Goal: Transaction & Acquisition: Subscribe to service/newsletter

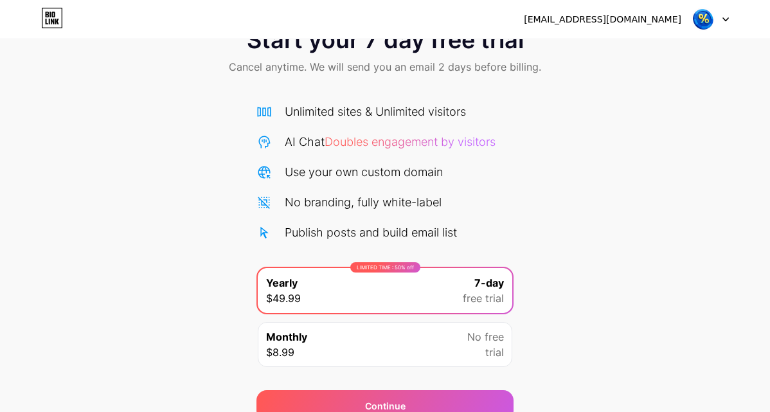
scroll to position [105, 0]
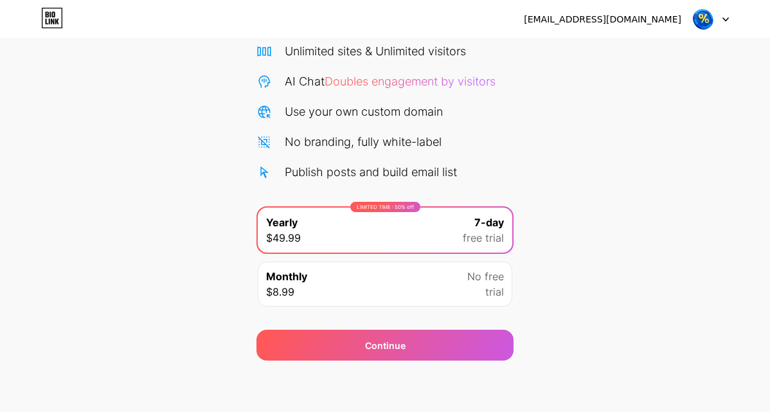
click at [640, 241] on div "Start your 7 day free trial Cancel anytime. We will send you an email 2 days be…" at bounding box center [385, 157] width 770 height 407
click at [388, 120] on div "Unlimited sites & Unlimited visitors AI Chat Doubles engagement by visitors Use…" at bounding box center [385, 111] width 257 height 138
click at [443, 291] on div "Monthly $8.99 No free trial" at bounding box center [385, 284] width 255 height 45
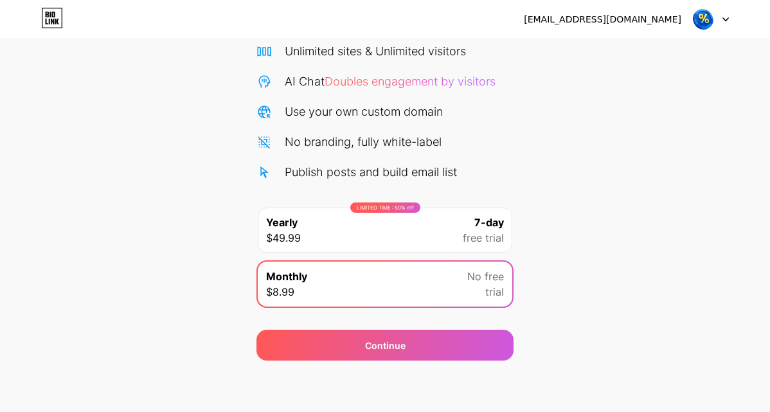
click at [428, 237] on div "LIMITED TIME : 50% off Yearly $49.99 7-day free trial" at bounding box center [385, 230] width 255 height 45
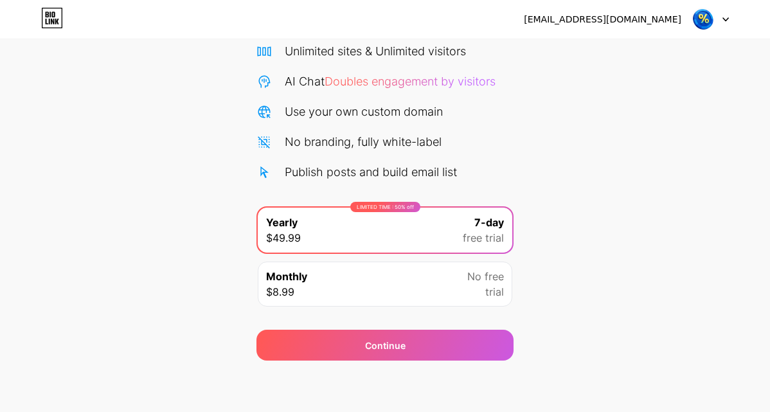
click at [729, 23] on div "[EMAIL_ADDRESS][DOMAIN_NAME] Logout" at bounding box center [385, 19] width 770 height 23
click at [723, 16] on div at bounding box center [710, 19] width 37 height 23
click at [682, 11] on div "[EMAIL_ADDRESS][DOMAIN_NAME]" at bounding box center [626, 19] width 205 height 23
click at [703, 19] on img at bounding box center [703, 19] width 24 height 24
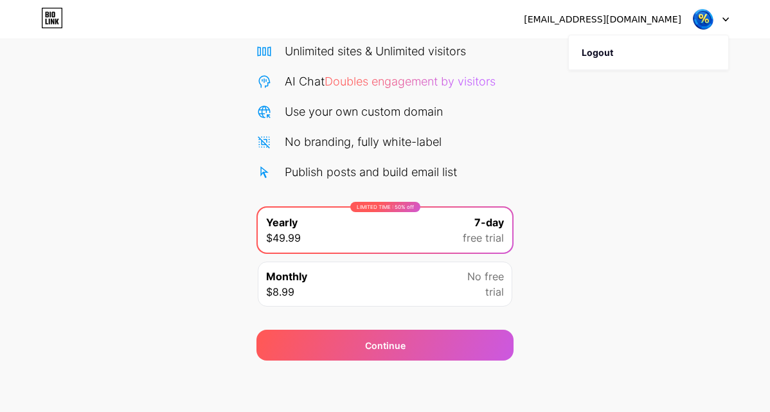
click at [692, 17] on img at bounding box center [703, 19] width 24 height 24
drag, startPoint x: 696, startPoint y: 319, endPoint x: 645, endPoint y: 147, distance: 179.2
click at [693, 309] on div "Start your 7 day free trial Cancel anytime. We will send you an email 2 days be…" at bounding box center [385, 157] width 770 height 407
